Goal: Information Seeking & Learning: Learn about a topic

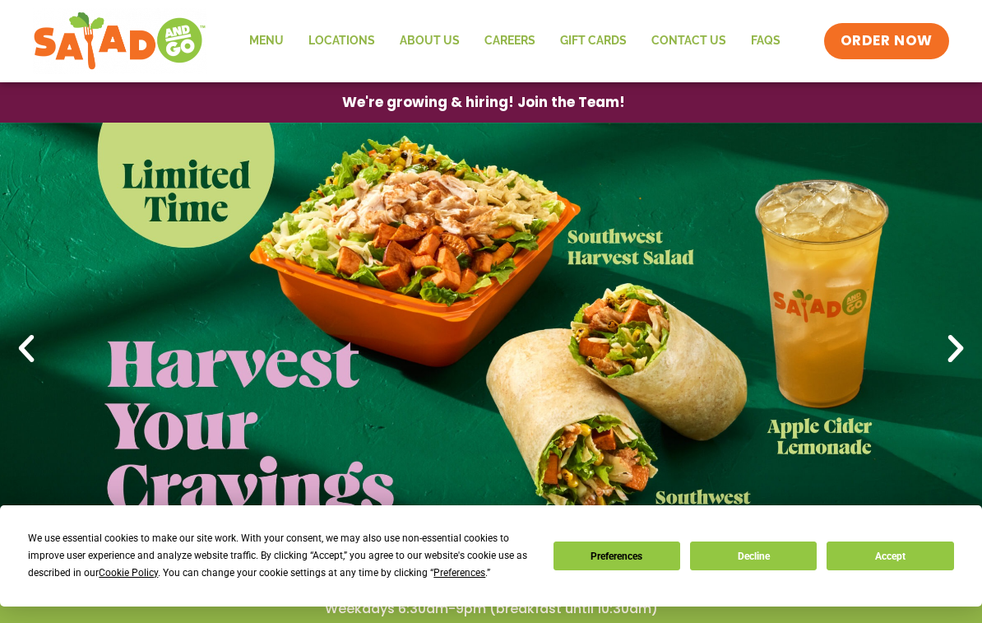
click at [909, 560] on button "Accept" at bounding box center [890, 555] width 127 height 29
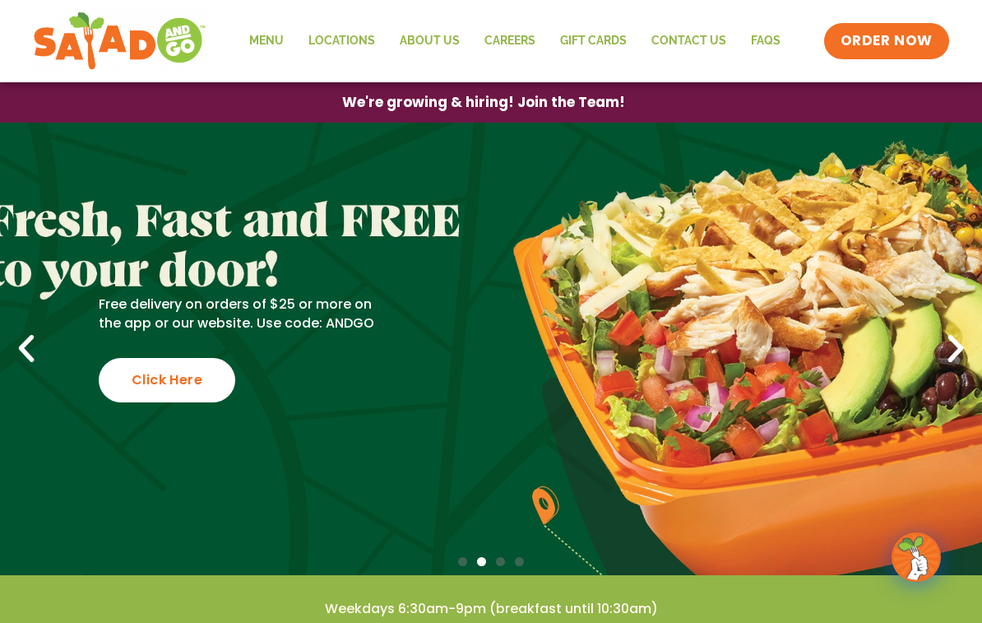
click at [275, 39] on link "Menu" at bounding box center [266, 41] width 59 height 38
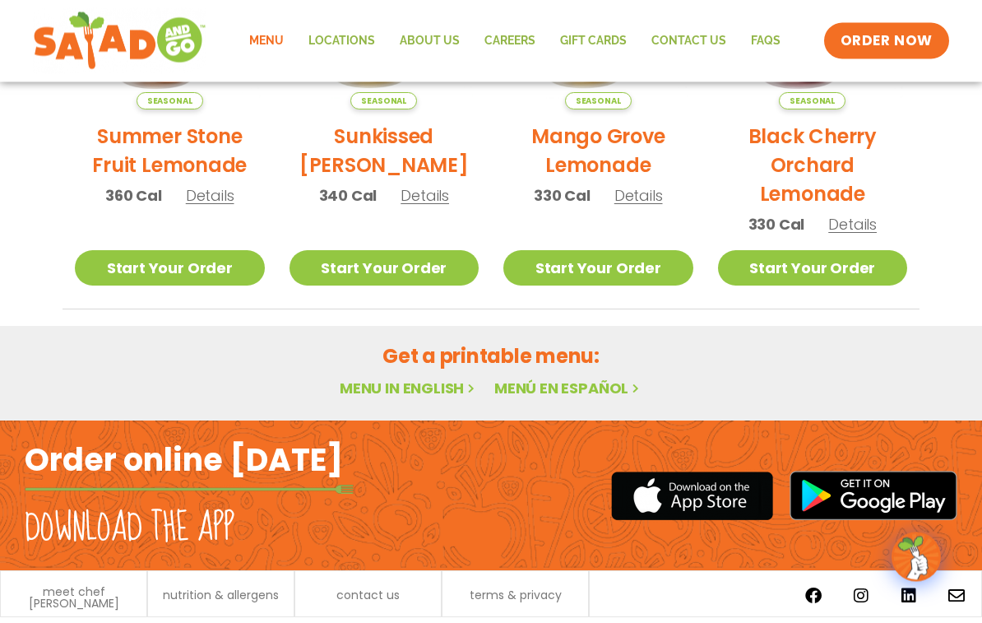
scroll to position [981, 0]
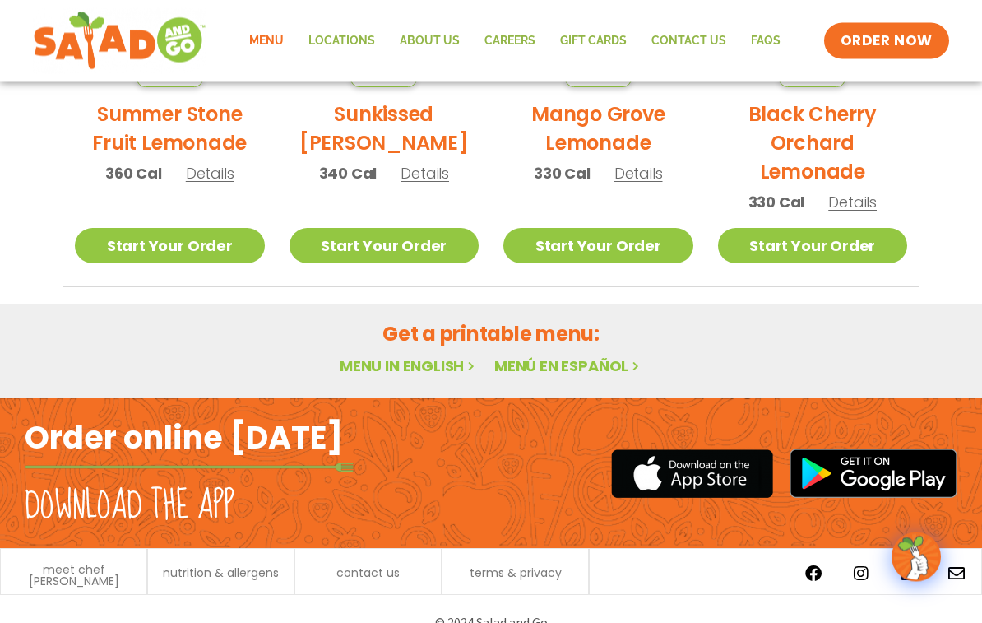
click at [423, 375] on link "Menu in English" at bounding box center [409, 366] width 138 height 21
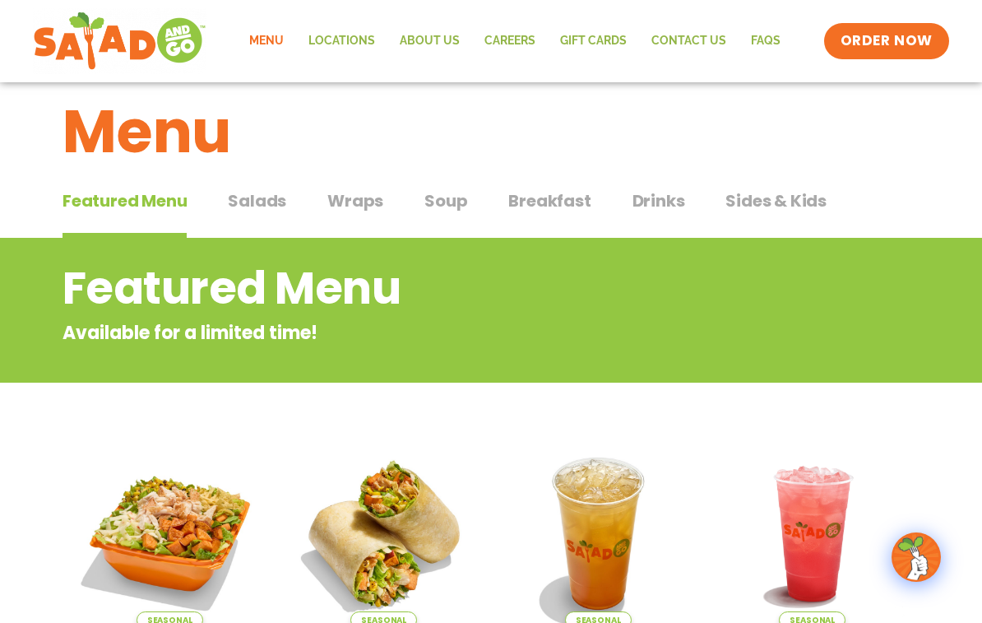
scroll to position [0, 0]
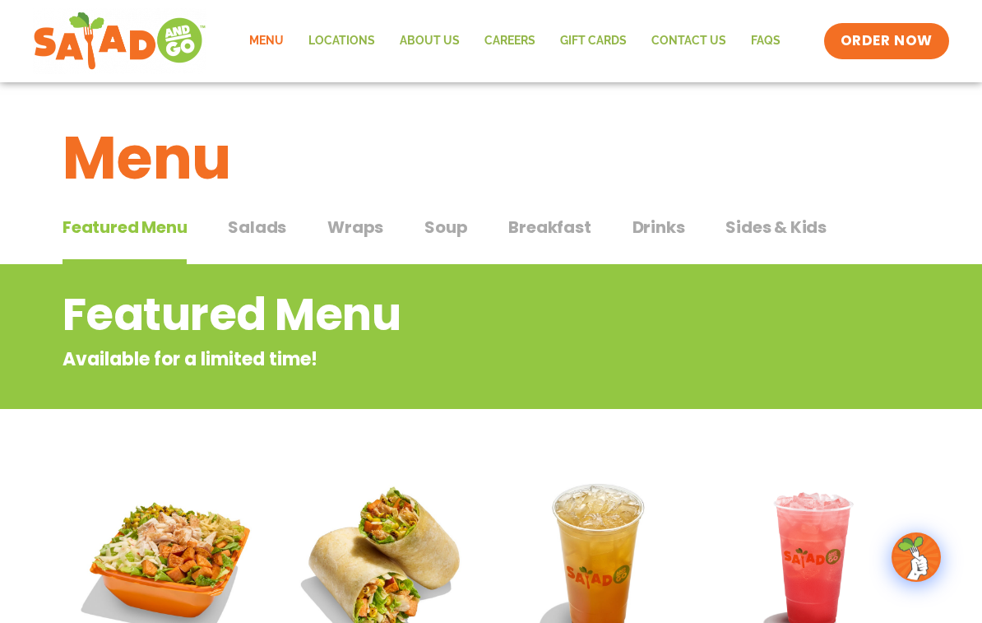
click at [278, 229] on span "Salads" at bounding box center [257, 227] width 58 height 25
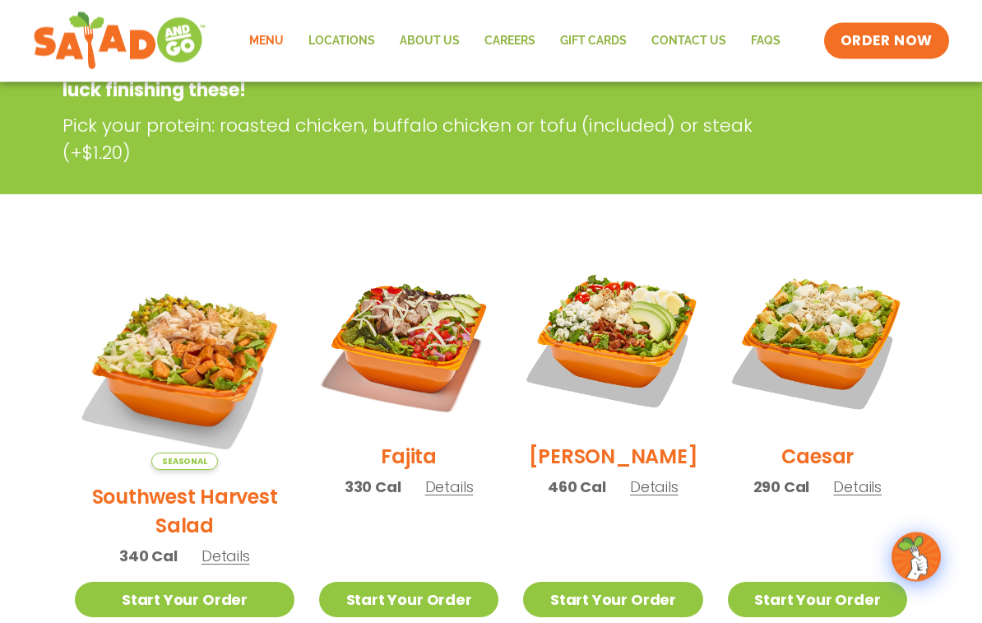
scroll to position [296, 0]
click at [617, 348] on img at bounding box center [612, 339] width 179 height 179
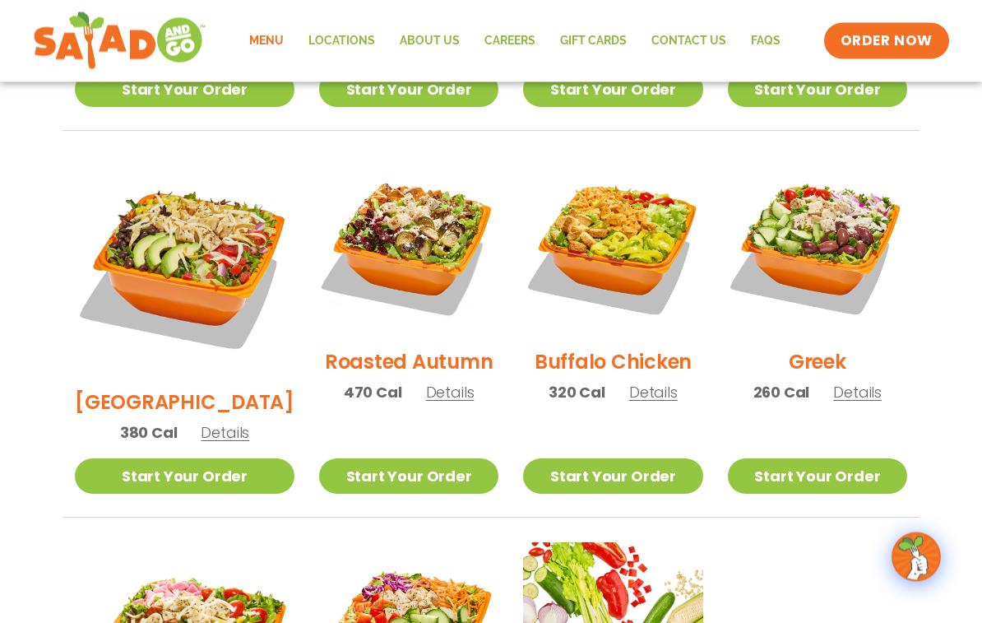
scroll to position [795, 0]
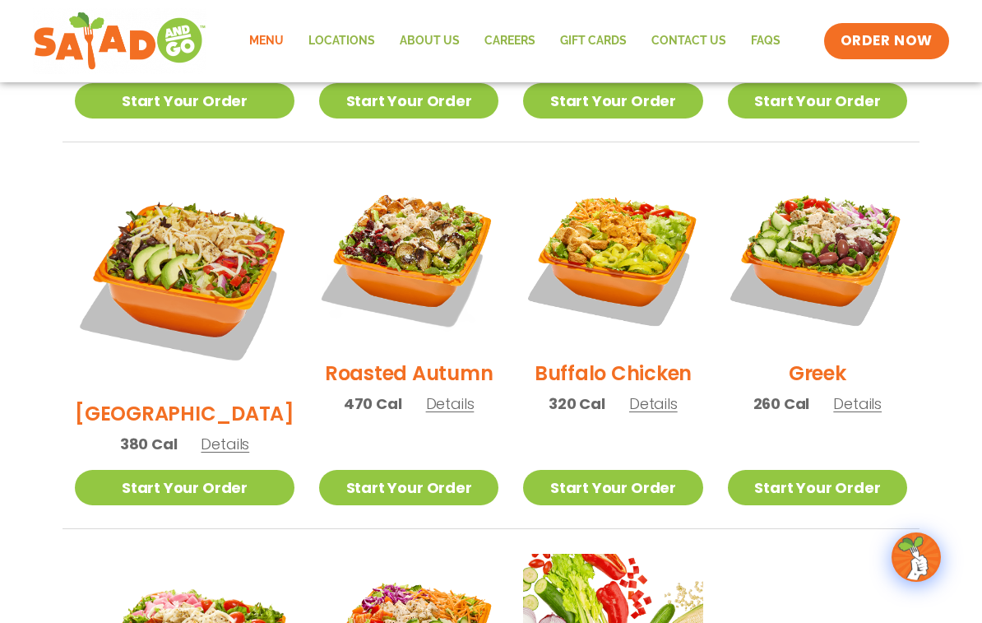
click at [857, 393] on span "Details" at bounding box center [858, 403] width 49 height 21
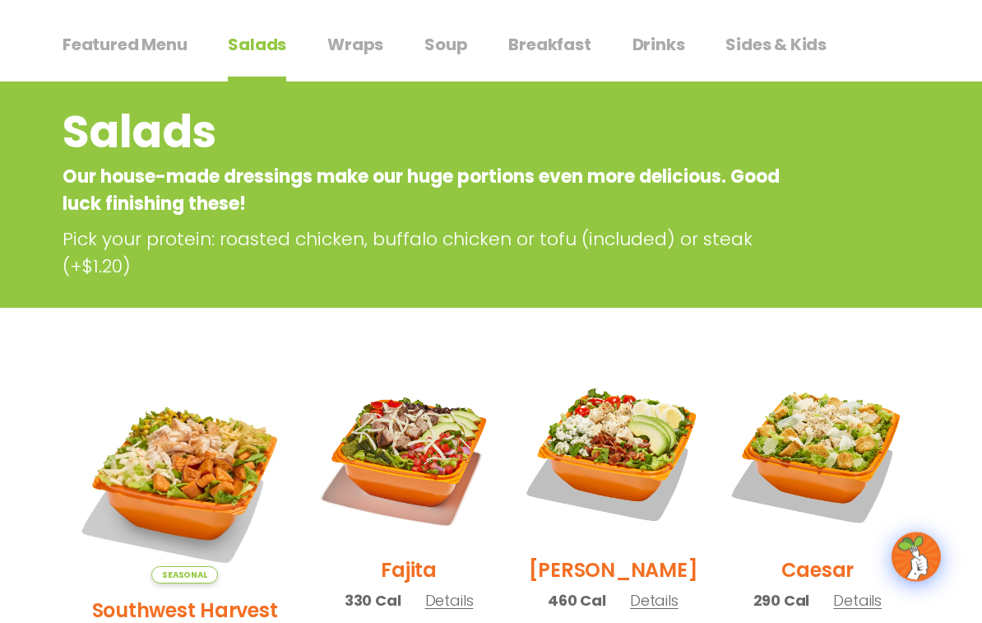
scroll to position [0, 0]
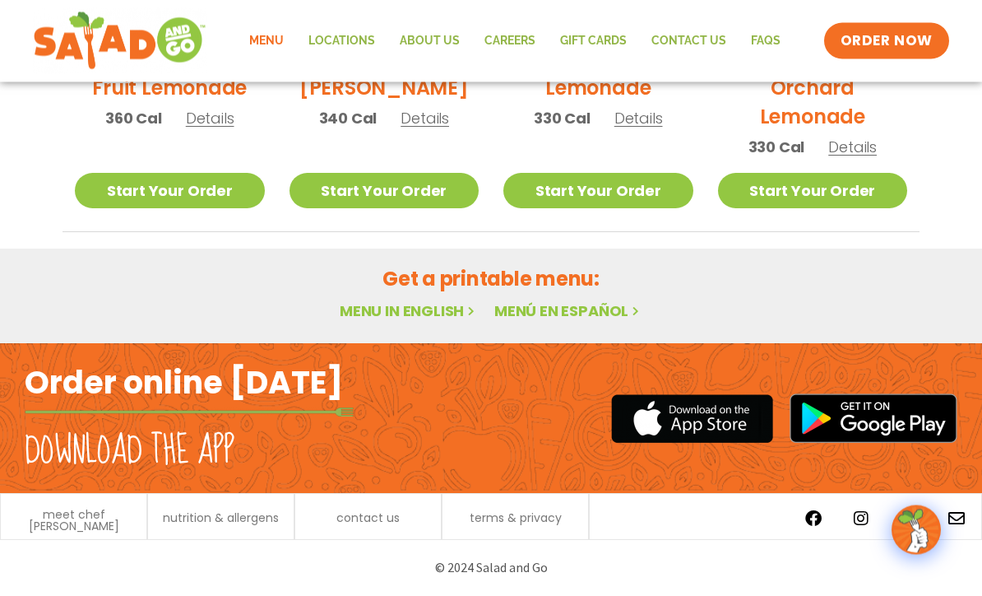
scroll to position [981, 0]
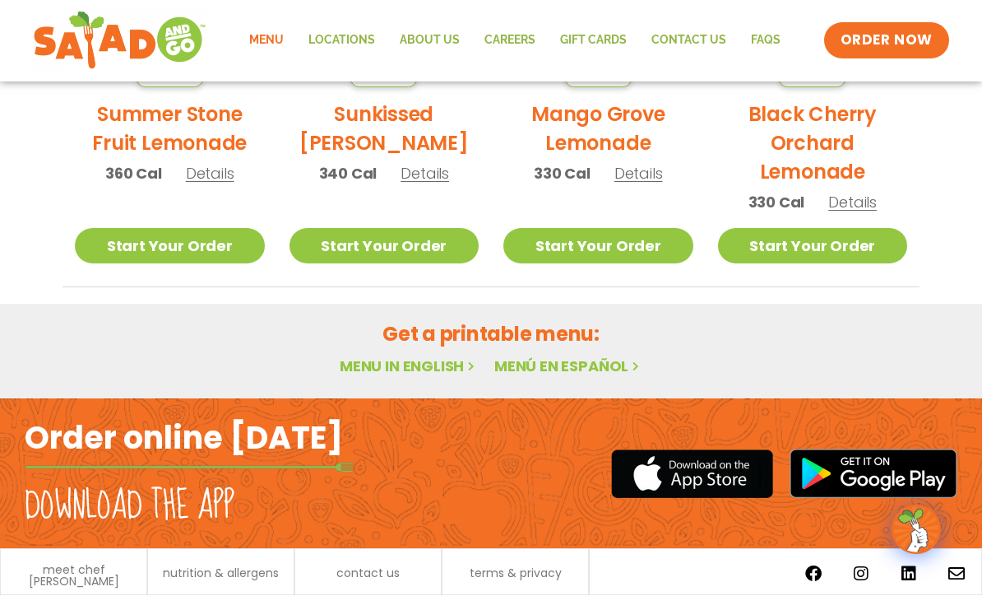
click at [474, 364] on icon at bounding box center [471, 367] width 14 height 14
